Goal: Find specific page/section: Find specific page/section

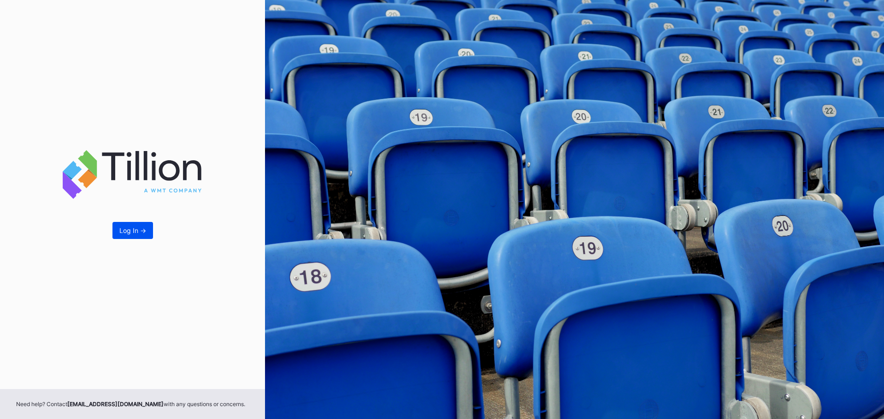
click at [137, 229] on div "Log In ->" at bounding box center [132, 231] width 27 height 8
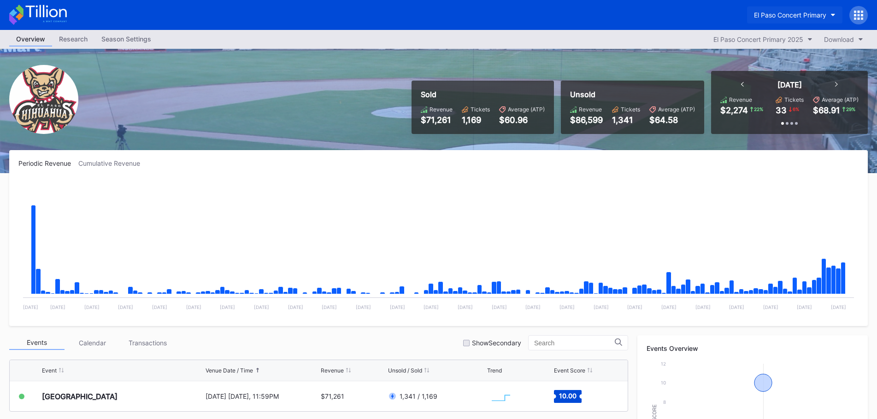
click at [756, 16] on div "El Paso Concert Primary" at bounding box center [790, 15] width 72 height 8
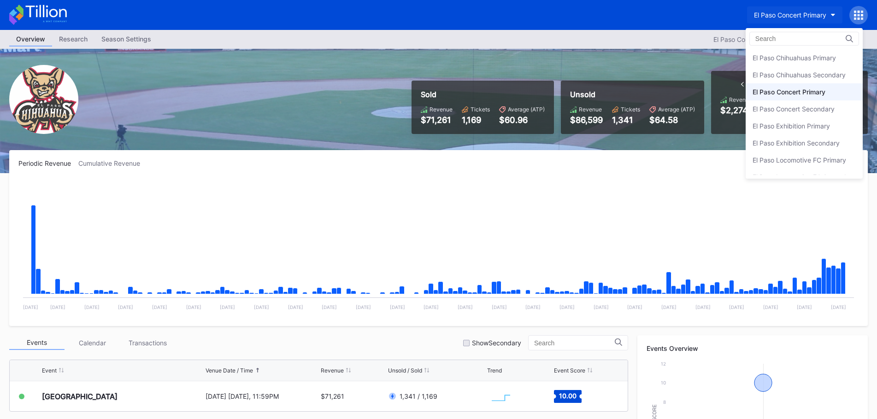
scroll to position [34, 0]
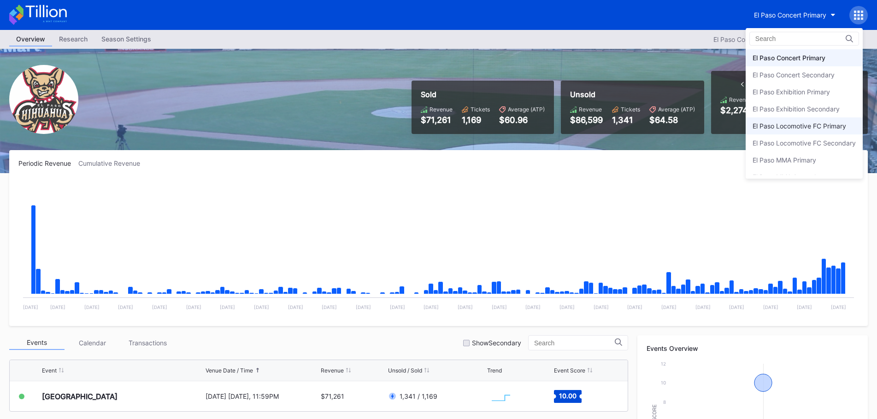
click at [799, 128] on div "El Paso Locomotive FC Primary" at bounding box center [800, 126] width 94 height 8
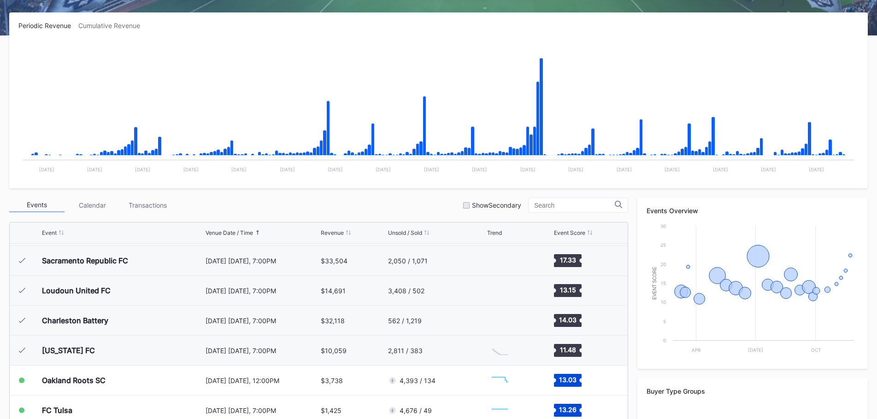
scroll to position [138, 0]
